Goal: Information Seeking & Learning: Understand process/instructions

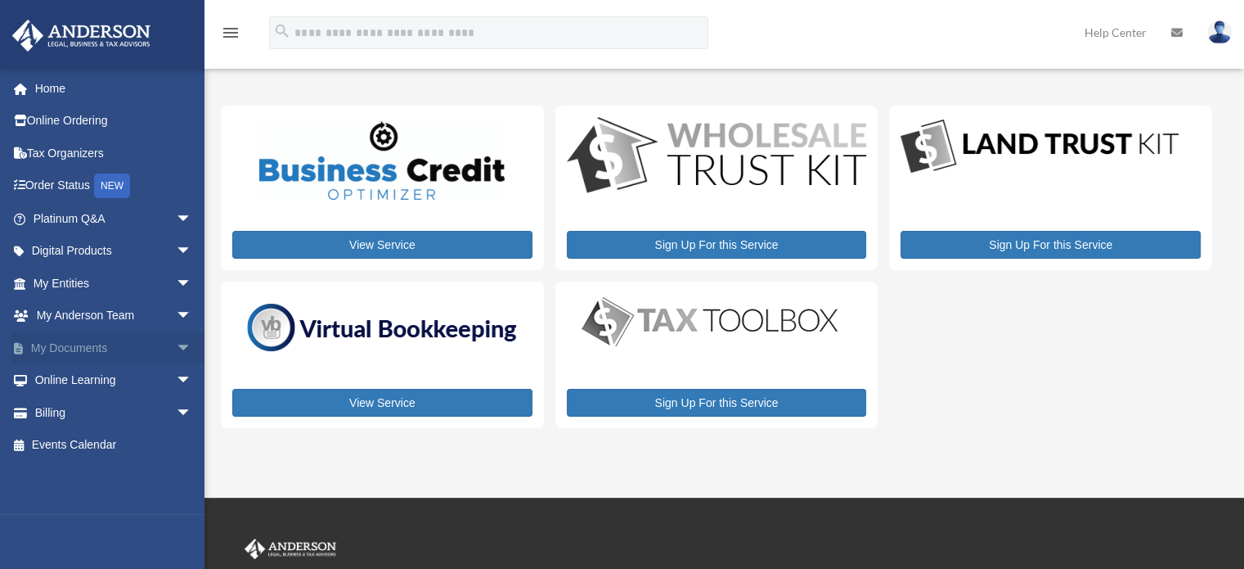
click at [111, 344] on link "My Documents arrow_drop_down" at bounding box center [113, 347] width 205 height 33
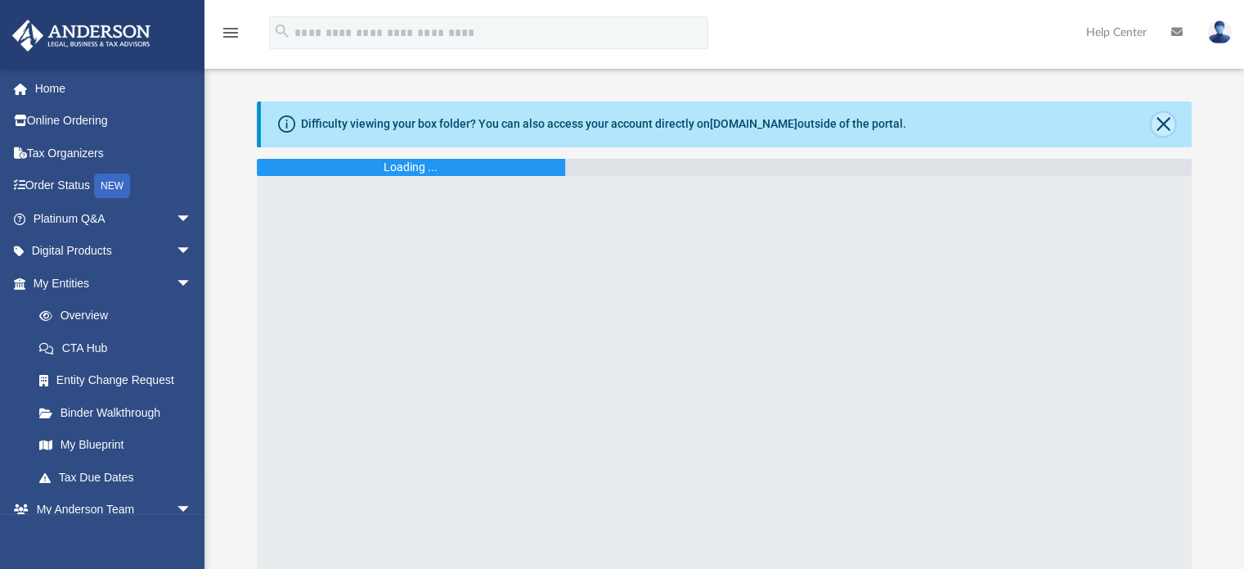
click at [1160, 126] on button "Close" at bounding box center [1163, 124] width 23 height 23
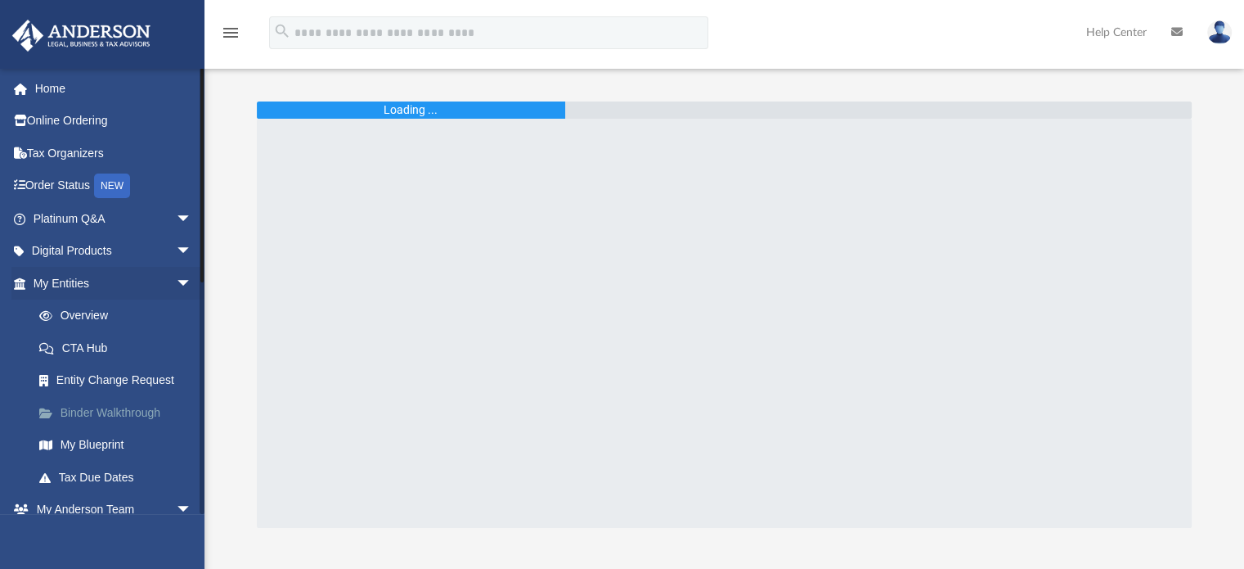
click at [128, 411] on link "Binder Walkthrough" at bounding box center [120, 412] width 194 height 33
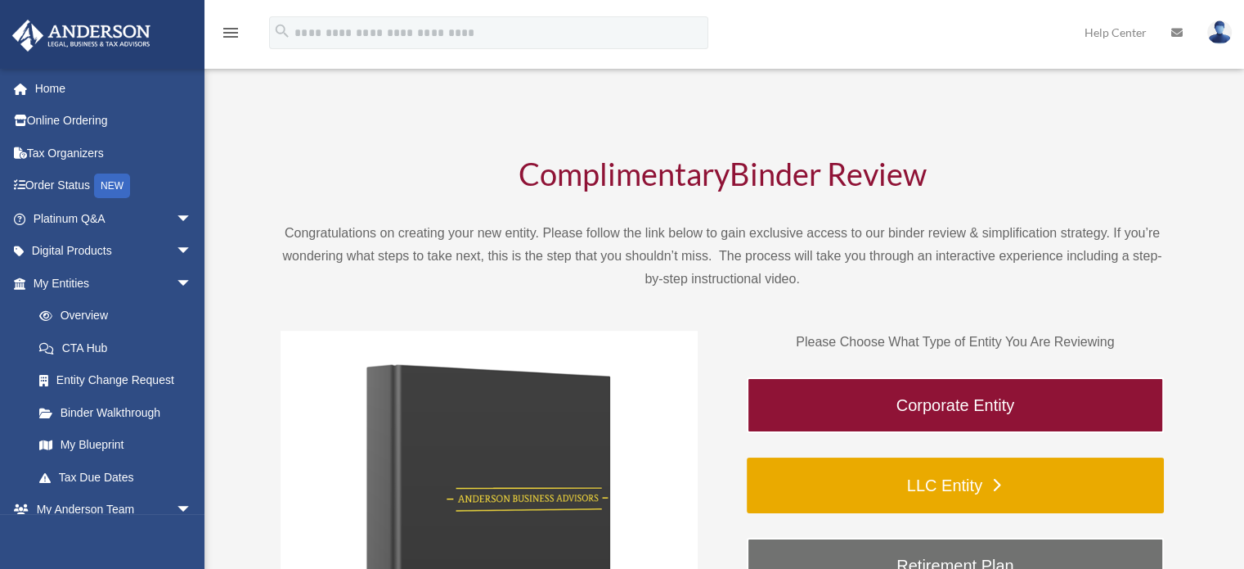
click at [877, 474] on link "LLC Entity" at bounding box center [955, 485] width 417 height 56
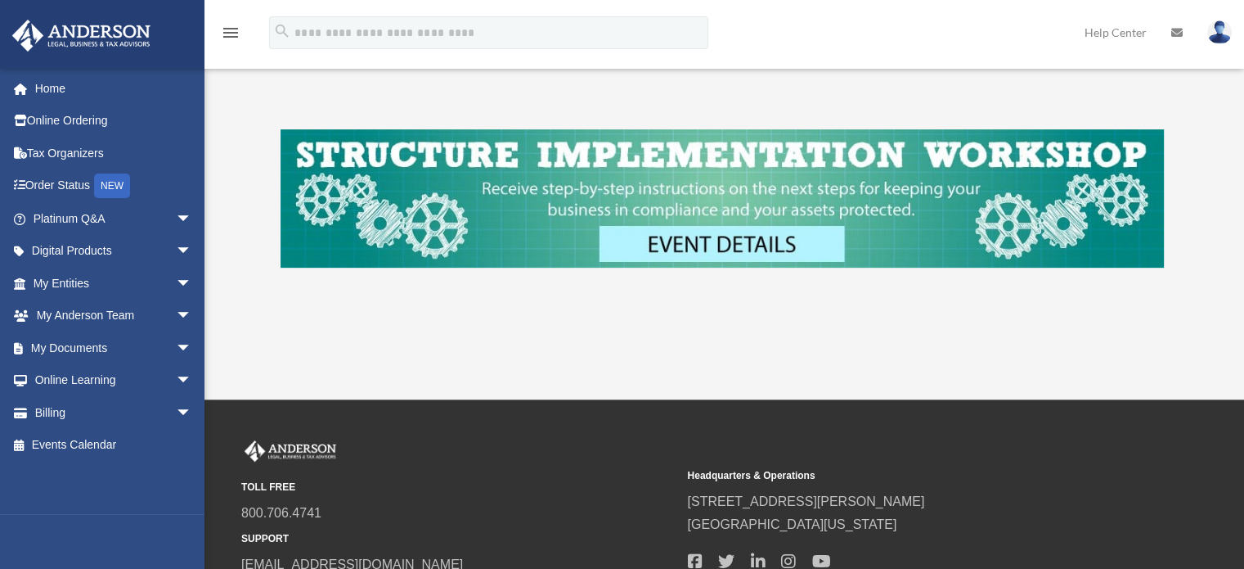
scroll to position [692, 0]
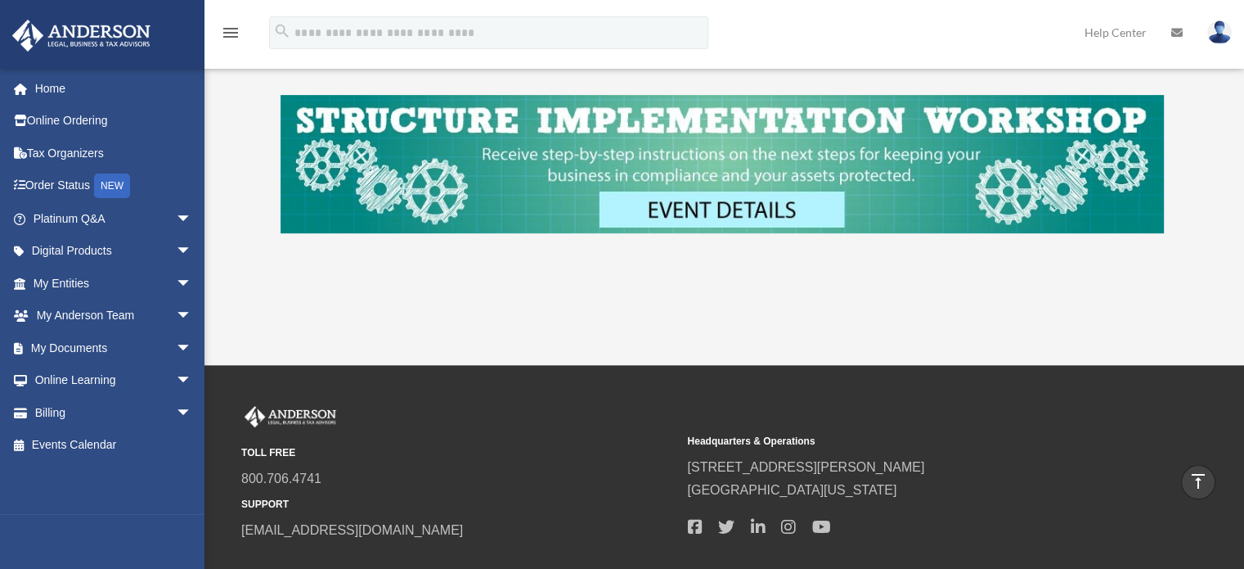
click at [746, 209] on img at bounding box center [723, 164] width 884 height 138
click at [742, 205] on img at bounding box center [723, 164] width 884 height 138
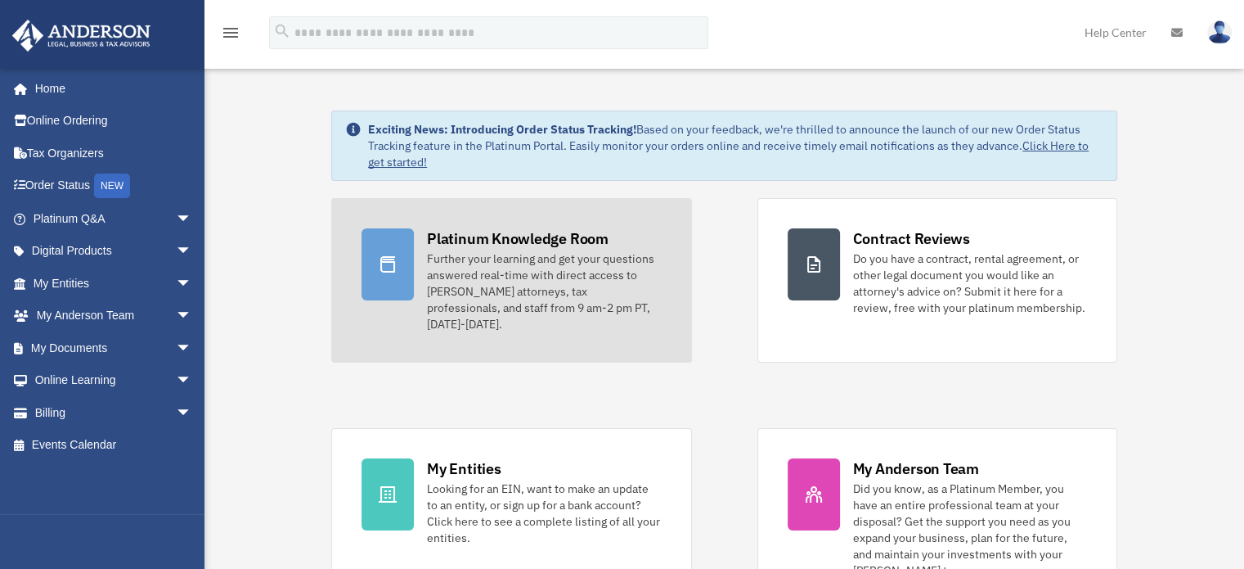
click at [399, 268] on div at bounding box center [388, 264] width 52 height 72
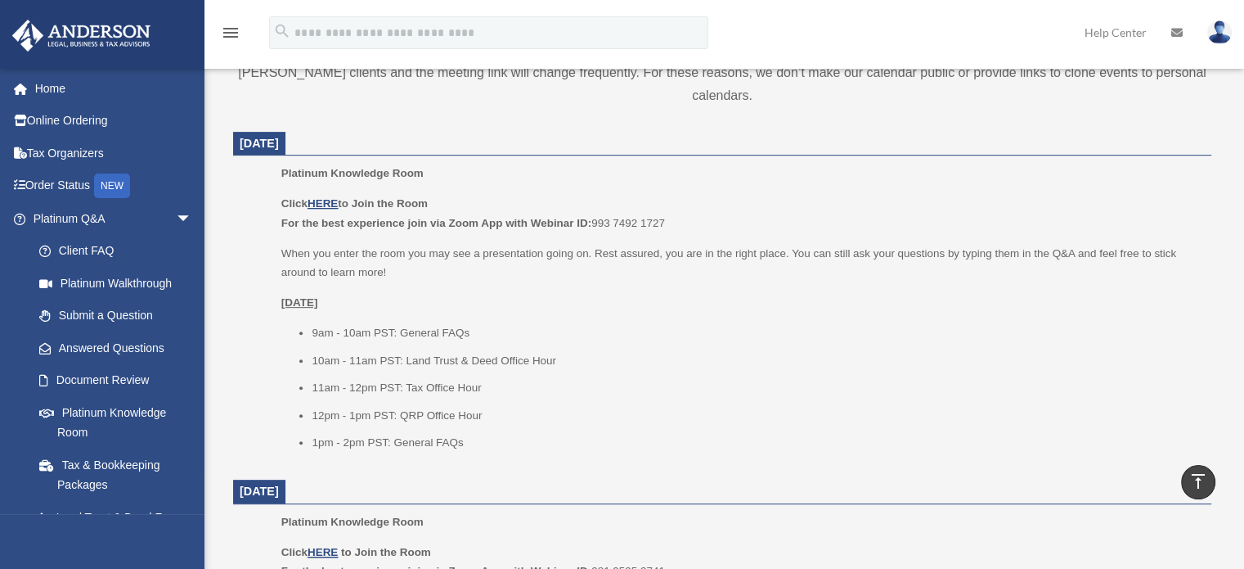
scroll to position [610, 0]
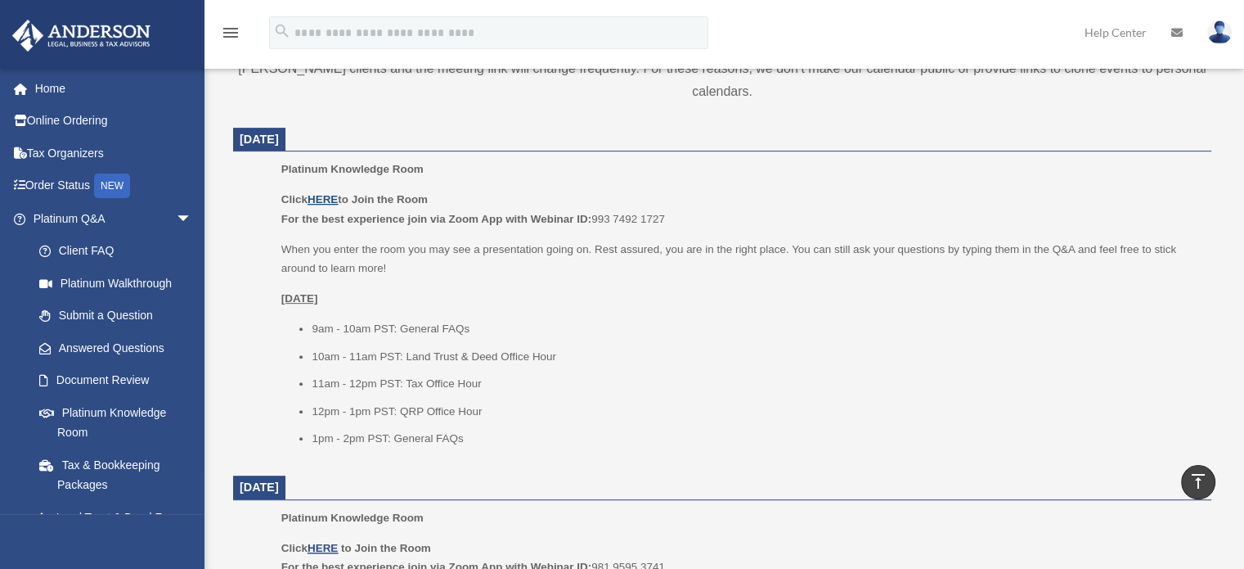
click at [326, 198] on u "HERE" at bounding box center [323, 199] width 30 height 12
